Goal: Task Accomplishment & Management: Manage account settings

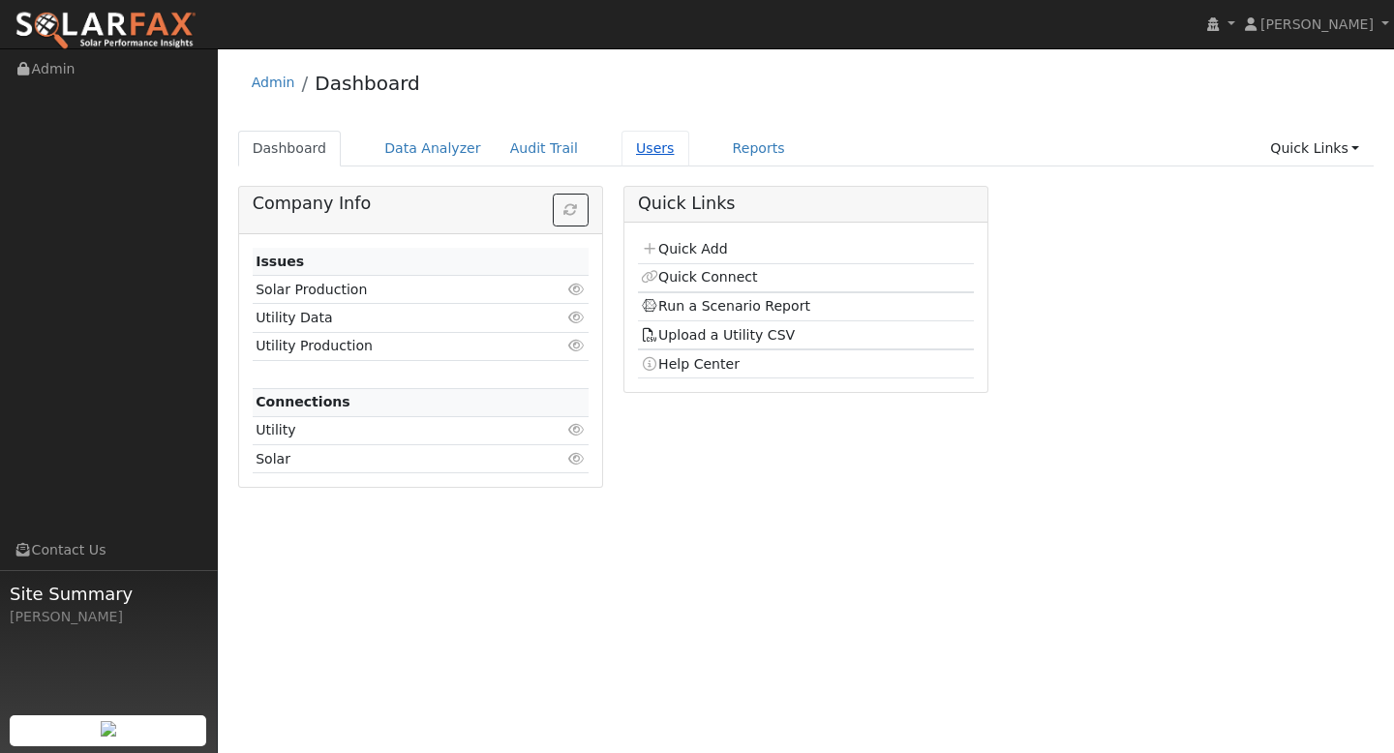
click at [629, 149] on link "Users" at bounding box center [656, 149] width 68 height 36
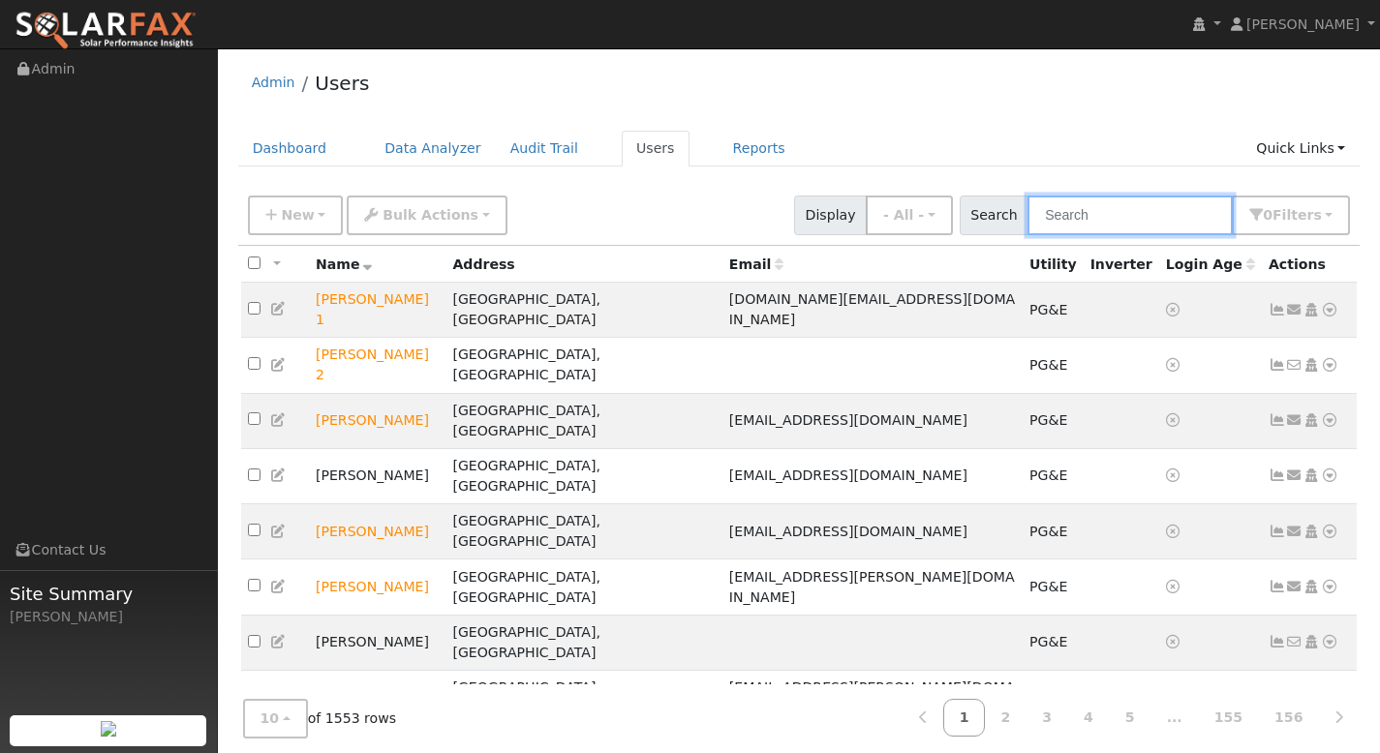
click at [1087, 215] on input "text" at bounding box center [1129, 216] width 205 height 40
paste input "Carmen Alexander"
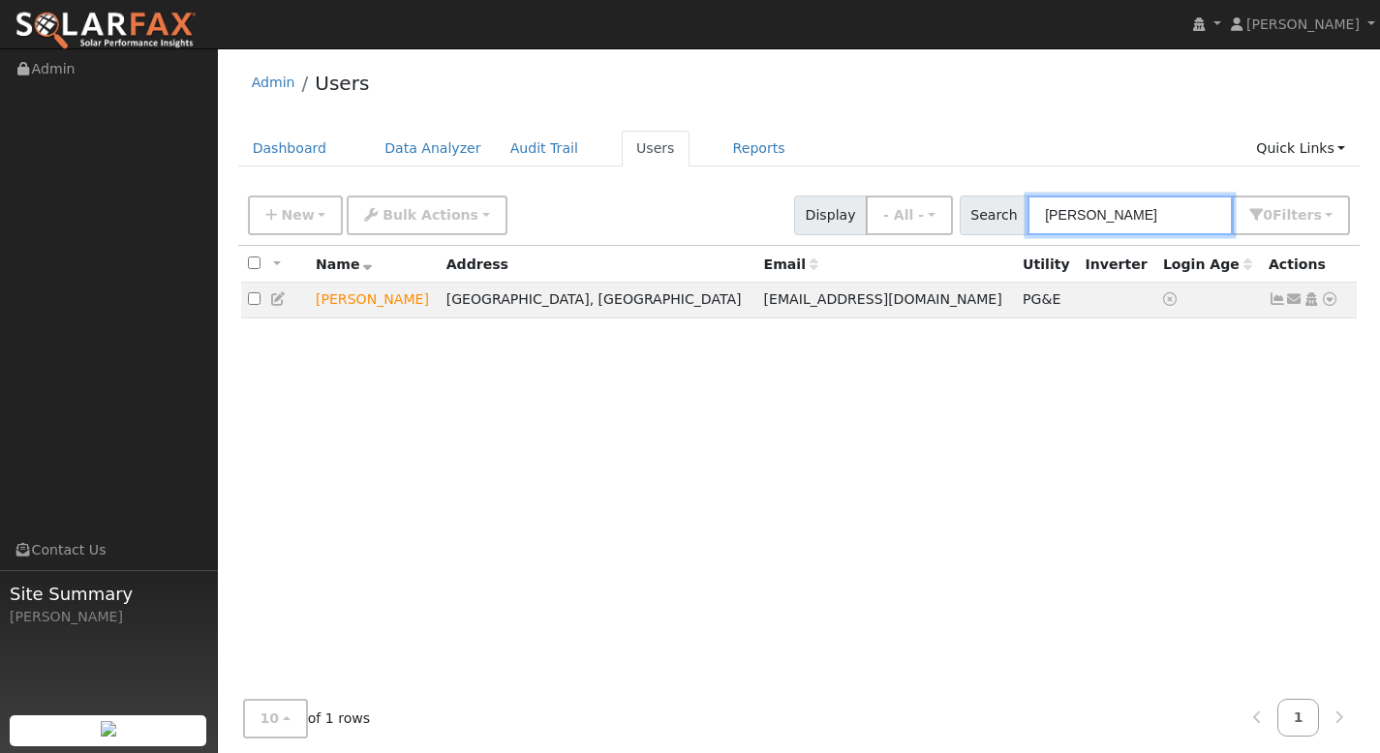
type input "Carmen Alexander"
